Goal: Transaction & Acquisition: Purchase product/service

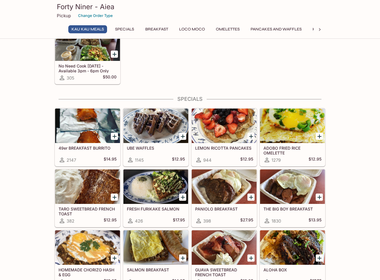
scroll to position [37, 0]
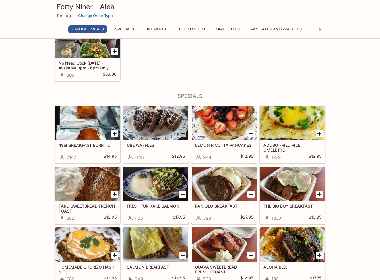
click at [183, 134] on icon "Add UBE WAFFLES" at bounding box center [183, 133] width 4 height 4
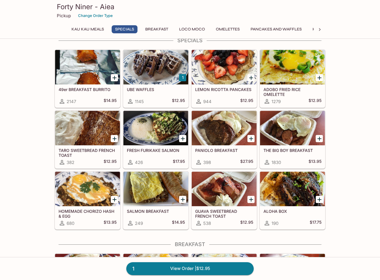
scroll to position [99, 0]
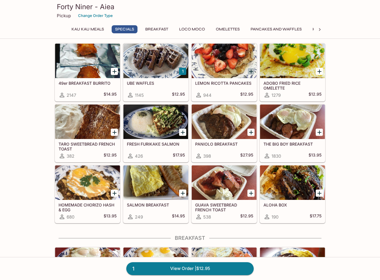
click at [251, 71] on icon "Add LEMON RICOTTA PANCAKES" at bounding box center [251, 71] width 4 height 4
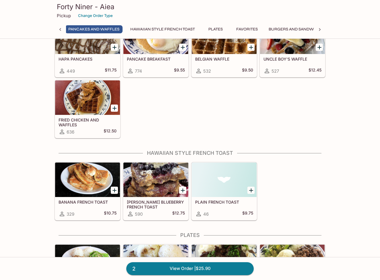
scroll to position [0, 0]
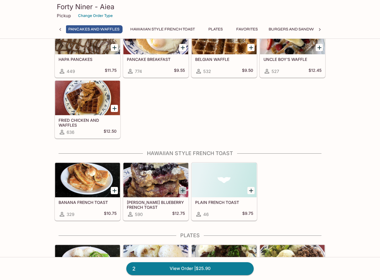
click at [181, 192] on icon "Add SWEET LEILANI BLUEBERRY FRENCH TOAST" at bounding box center [182, 190] width 7 height 7
click at [163, 268] on link "3 View Order | $38.65" at bounding box center [189, 268] width 127 height 13
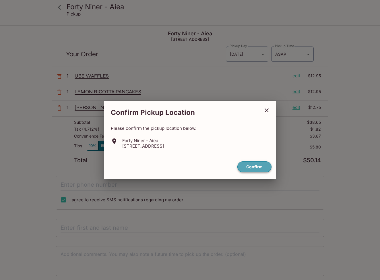
click at [255, 169] on button "Confirm" at bounding box center [254, 166] width 34 height 11
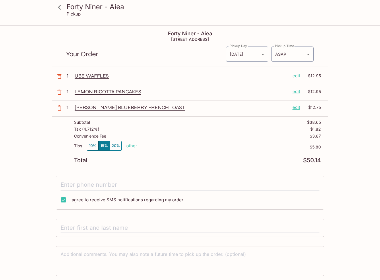
click at [92, 147] on button "10%" at bounding box center [92, 145] width 11 height 9
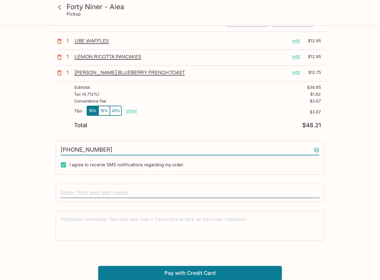
type input "(808) 657-1074"
click at [159, 134] on div "Forty Niner - Aiea 98-110 Honomanu St Aiea, HI 96701 Your Order Pickup Day Toda…" at bounding box center [190, 135] width 276 height 289
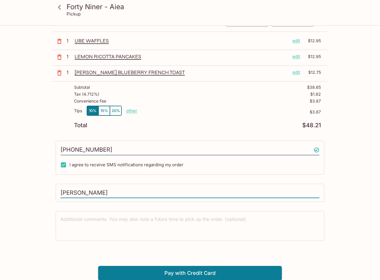
type input "Hayden Bond"
